Goal: Task Accomplishment & Management: Complete application form

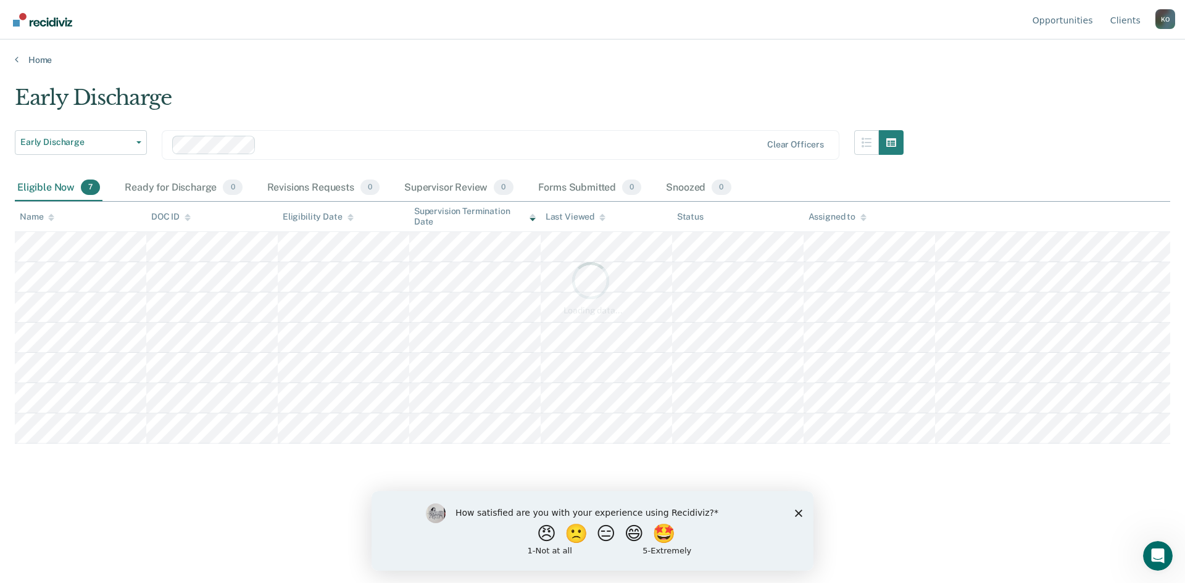
click at [793, 518] on div "How satisfied are you with your experience using Recidiviz? 😠 🙁 😑 😄 🤩 1 - Not a…" at bounding box center [593, 531] width 442 height 80
click at [793, 514] on div "How satisfied are you with your experience using Recidiviz? 😠 🙁 😑 😄 🤩 1 - Not a…" at bounding box center [593, 531] width 442 height 80
click at [798, 510] on icon "Close survey" at bounding box center [798, 512] width 7 height 7
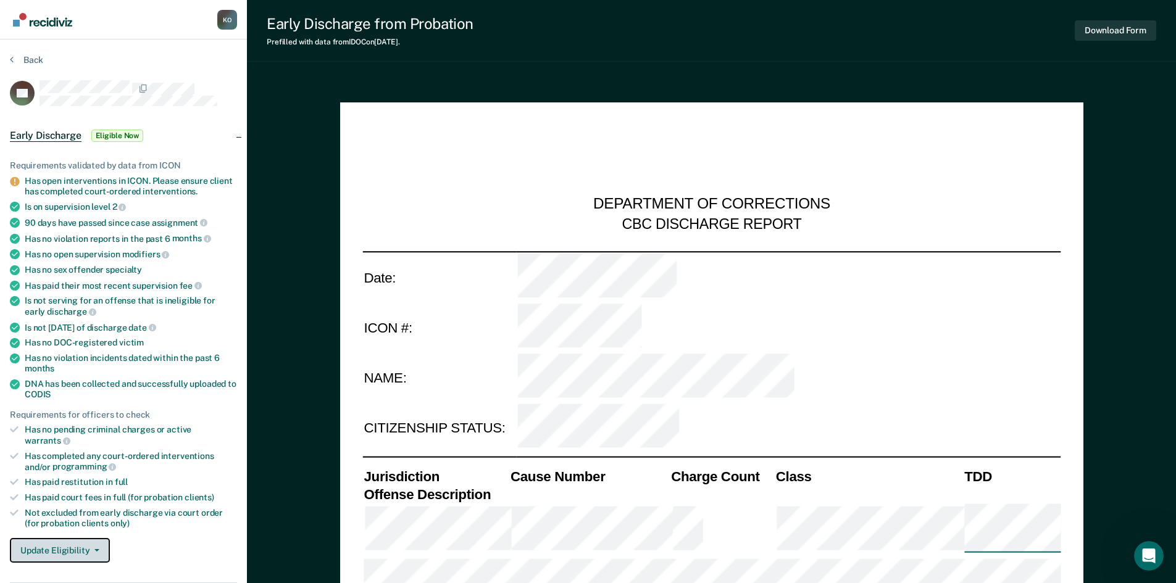
click at [63, 543] on button "Update Eligibility" at bounding box center [60, 550] width 100 height 25
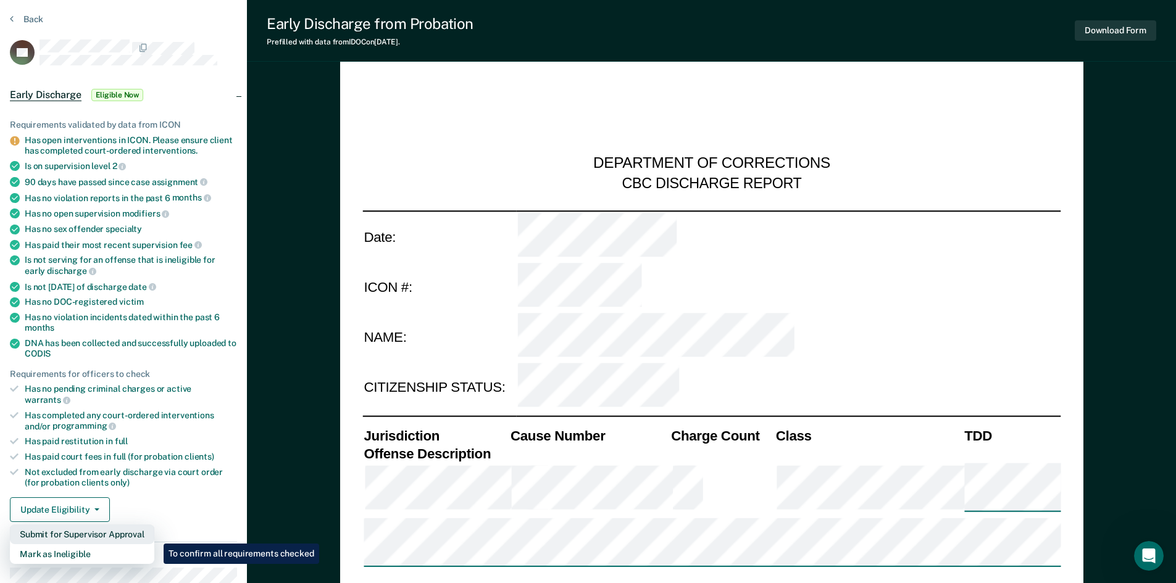
scroll to position [123, 0]
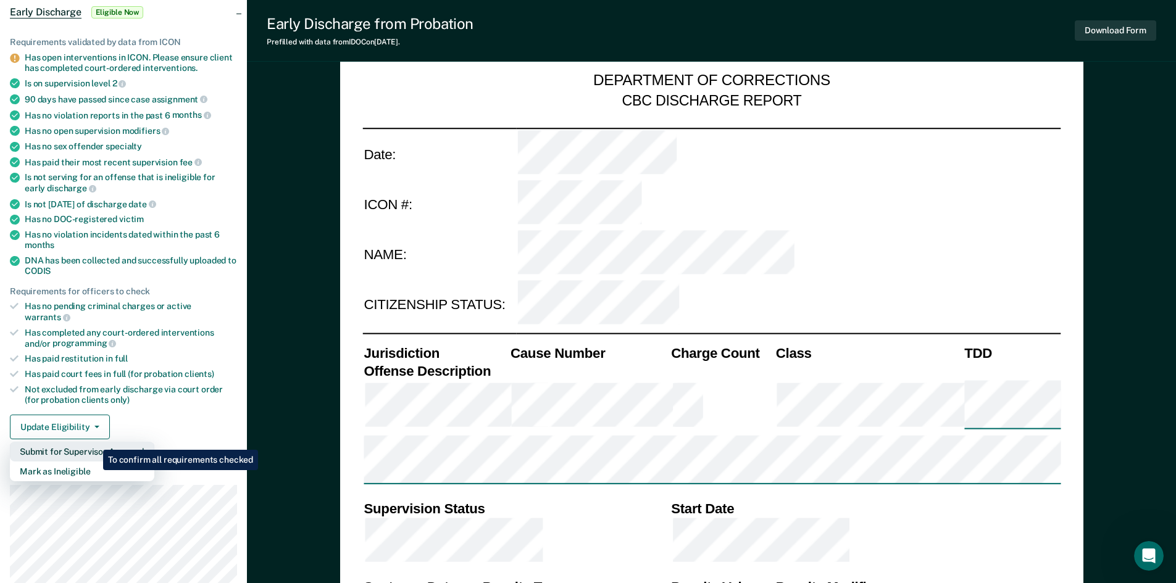
click at [94, 442] on button "Submit for Supervisor Approval" at bounding box center [82, 452] width 144 height 20
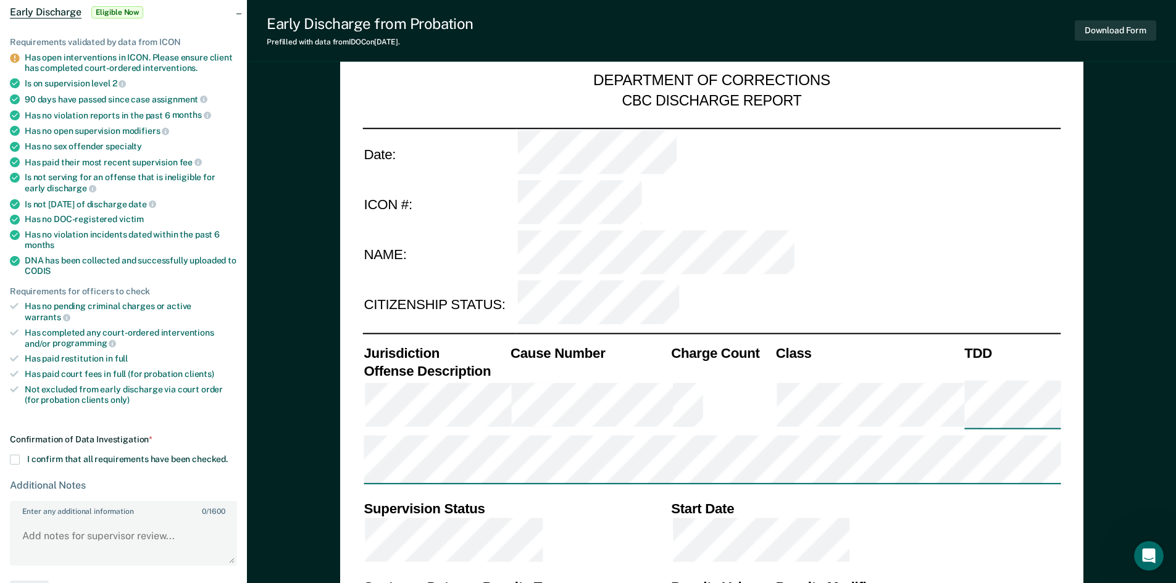
click at [22, 455] on label "I confirm that all requirements have been checked." at bounding box center [123, 460] width 227 height 10
click at [228, 455] on input "I confirm that all requirements have been checked." at bounding box center [228, 455] width 0 height 0
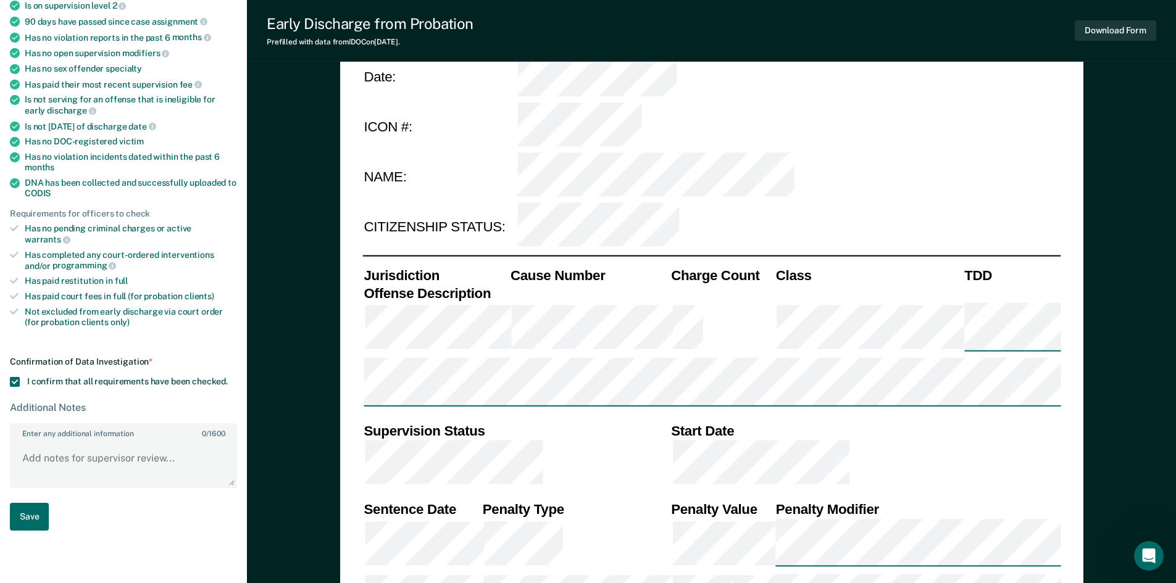
scroll to position [247, 0]
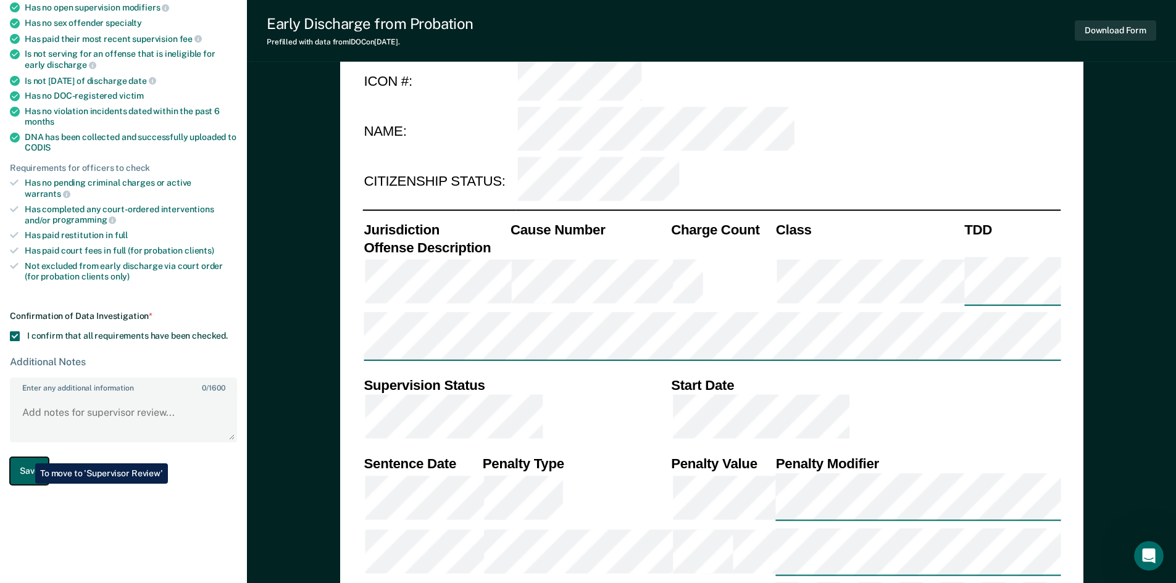
click at [26, 457] on button "Save" at bounding box center [29, 471] width 39 height 28
type textarea "x"
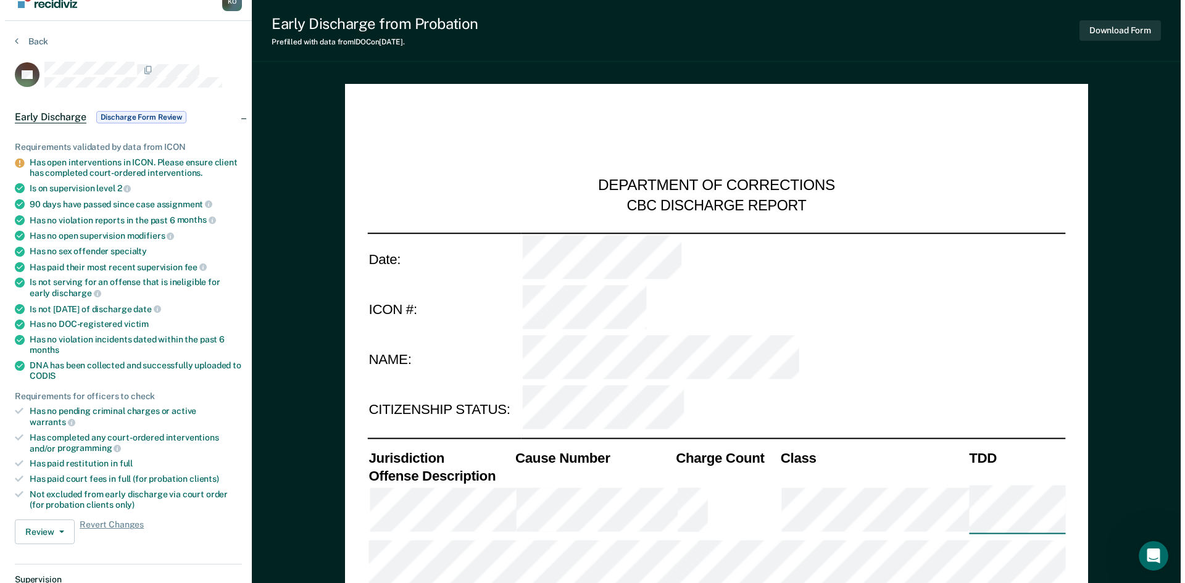
scroll to position [0, 0]
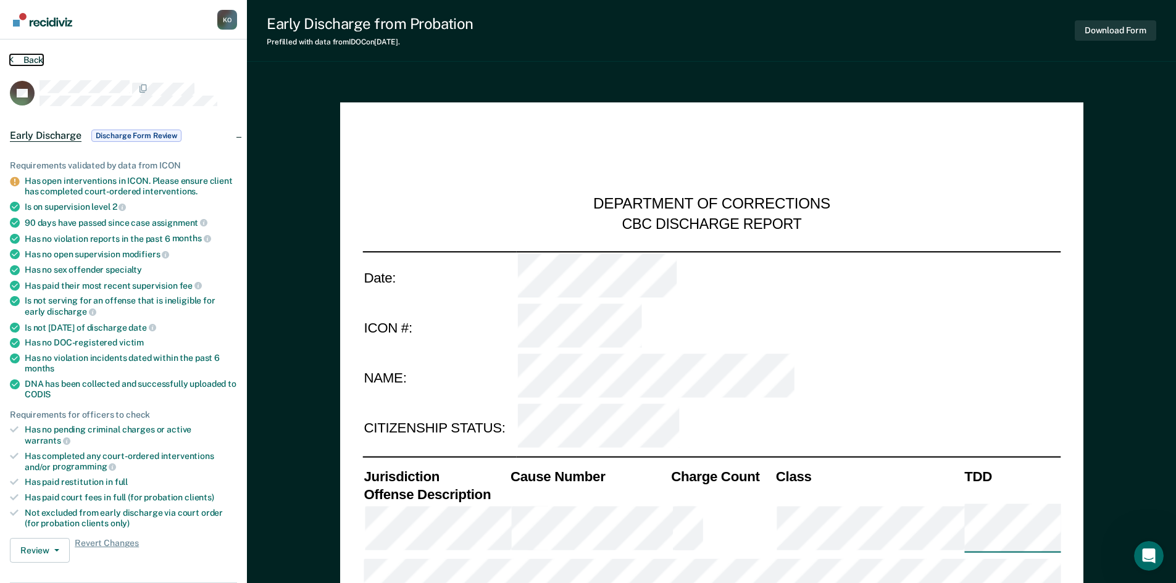
click at [33, 58] on button "Back" at bounding box center [26, 59] width 33 height 11
